Goal: Task Accomplishment & Management: Manage account settings

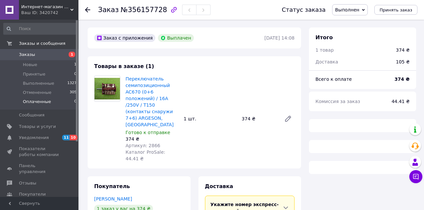
click at [41, 100] on span "Оплаченные" at bounding box center [37, 102] width 28 height 6
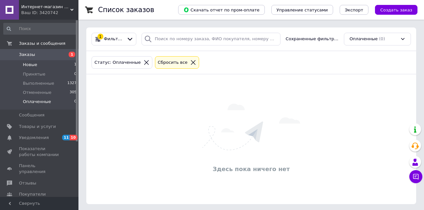
click at [30, 65] on span "Новые" at bounding box center [30, 65] width 14 height 6
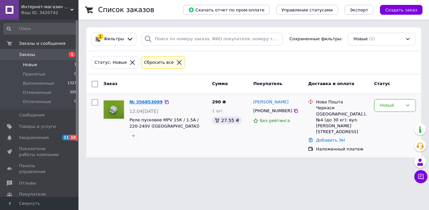
click at [143, 100] on link "№ 356853099" at bounding box center [145, 101] width 33 height 5
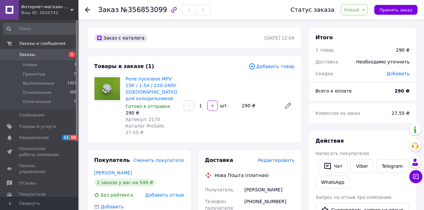
click at [277, 158] on span "Редактировать" at bounding box center [276, 160] width 37 height 5
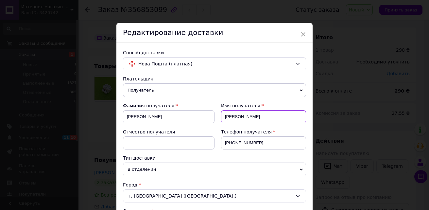
click at [248, 111] on input "[PERSON_NAME]" at bounding box center [263, 116] width 85 height 13
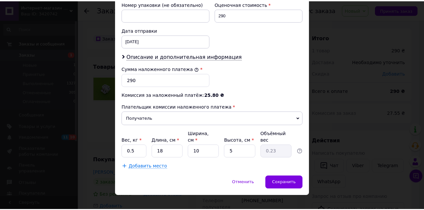
scroll to position [296, 0]
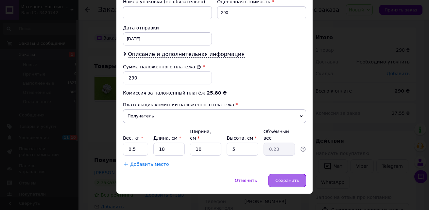
type input "[PERSON_NAME]"
click at [292, 178] on span "Сохранить" at bounding box center [287, 180] width 24 height 5
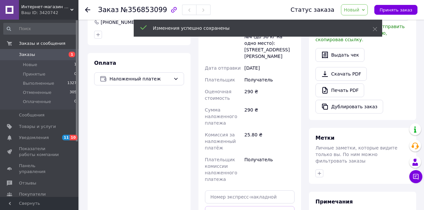
scroll to position [294, 0]
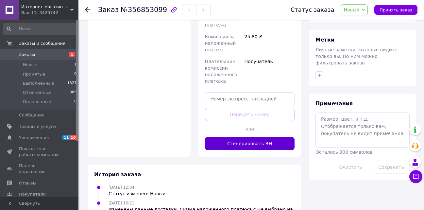
click at [261, 137] on button "Сгенерировать ЭН" at bounding box center [250, 143] width 90 height 13
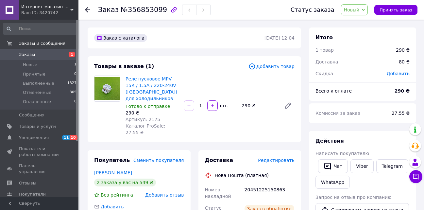
scroll to position [131, 0]
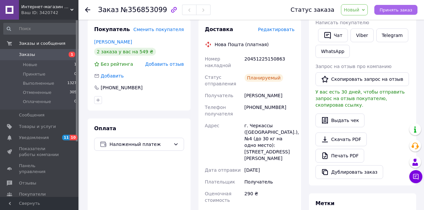
click at [391, 12] on span "Принять заказ" at bounding box center [396, 10] width 33 height 5
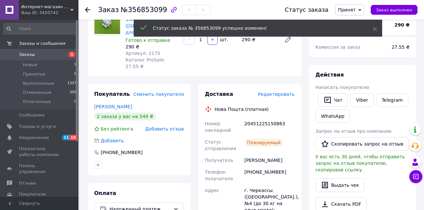
scroll to position [65, 0]
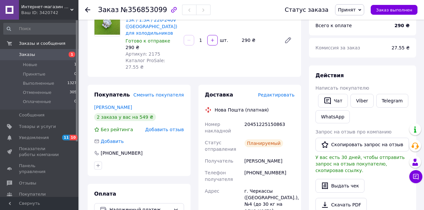
click at [390, 9] on span "Заказ выполнен" at bounding box center [394, 10] width 36 height 5
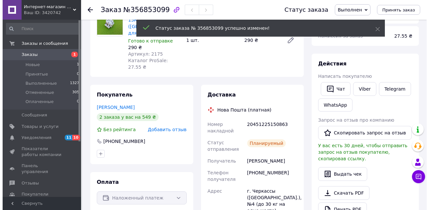
scroll to position [0, 0]
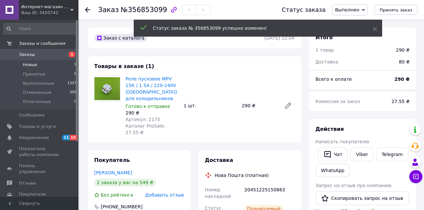
click at [35, 66] on span "Новые" at bounding box center [30, 65] width 14 height 6
